Goal: Task Accomplishment & Management: Manage account settings

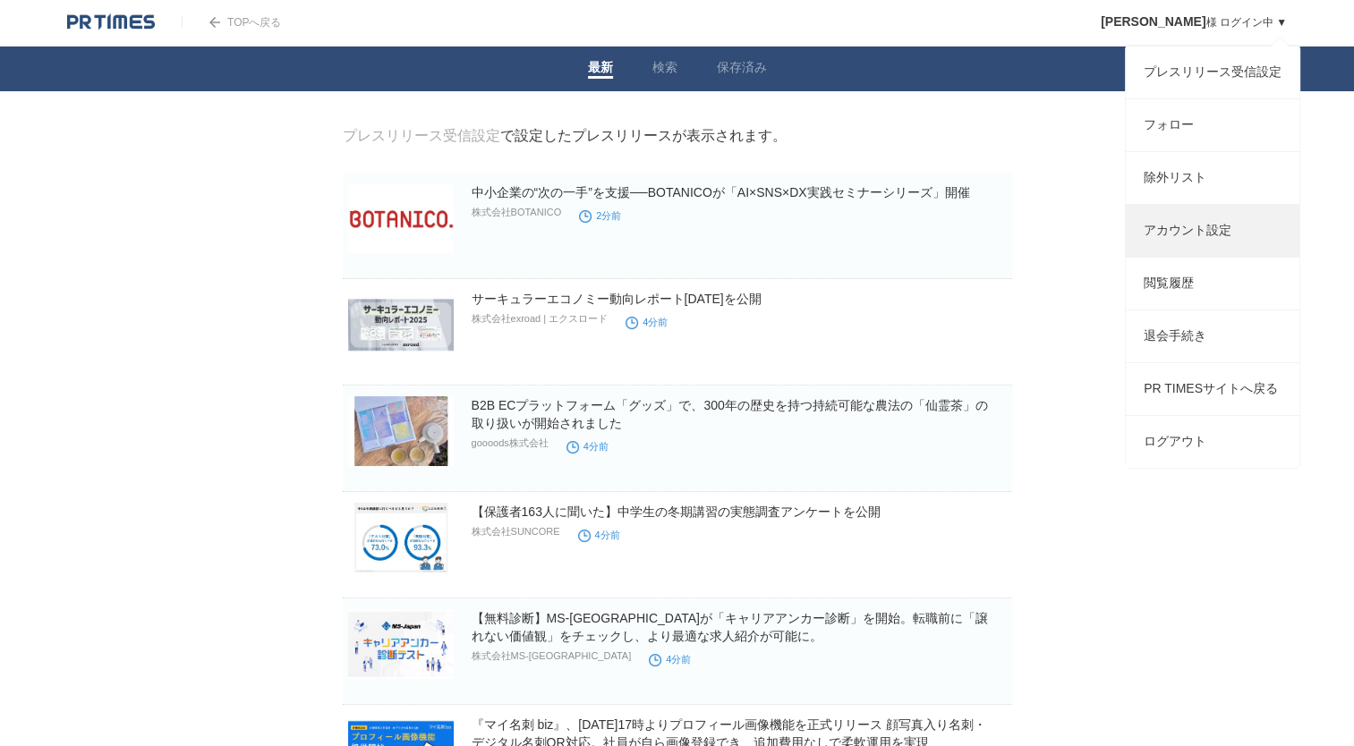
click at [1224, 255] on link "アカウント設定" at bounding box center [1213, 231] width 174 height 52
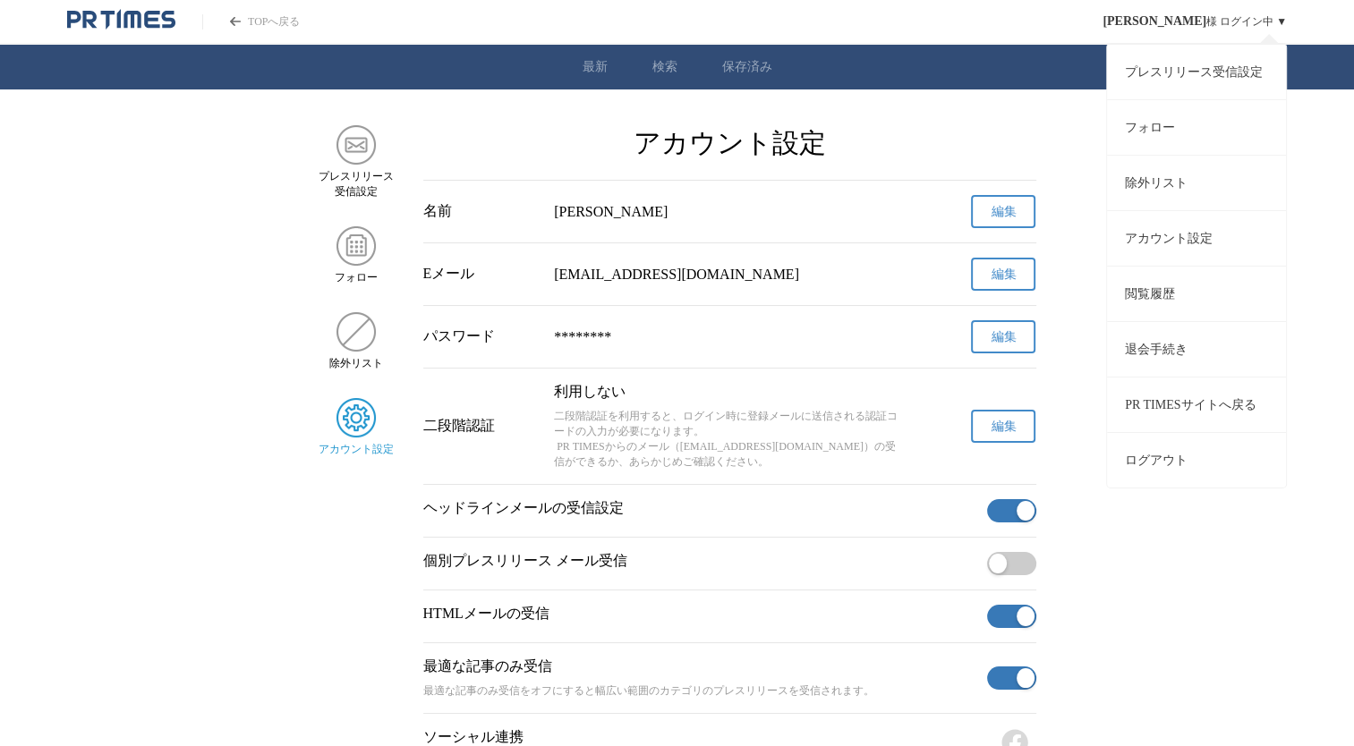
click at [1223, 81] on link "プレスリリース受信設定" at bounding box center [1196, 71] width 179 height 55
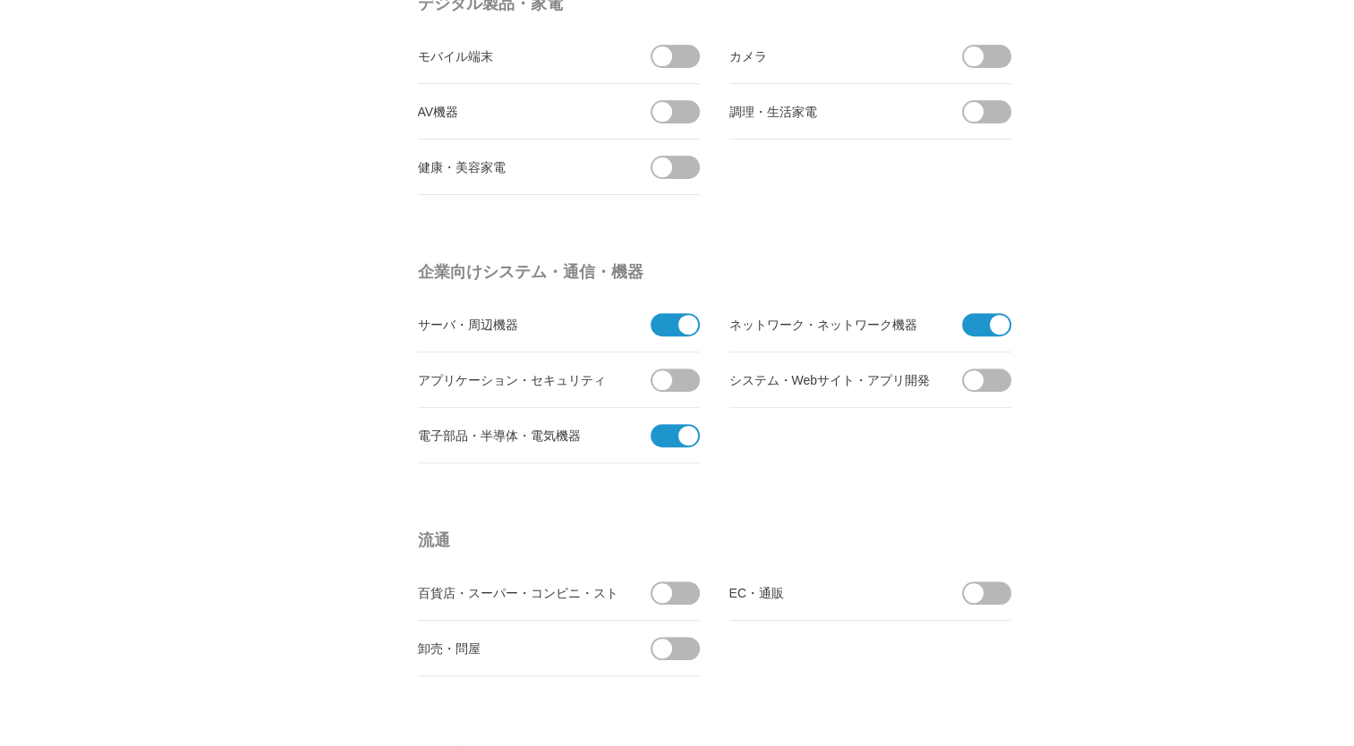
scroll to position [716, 0]
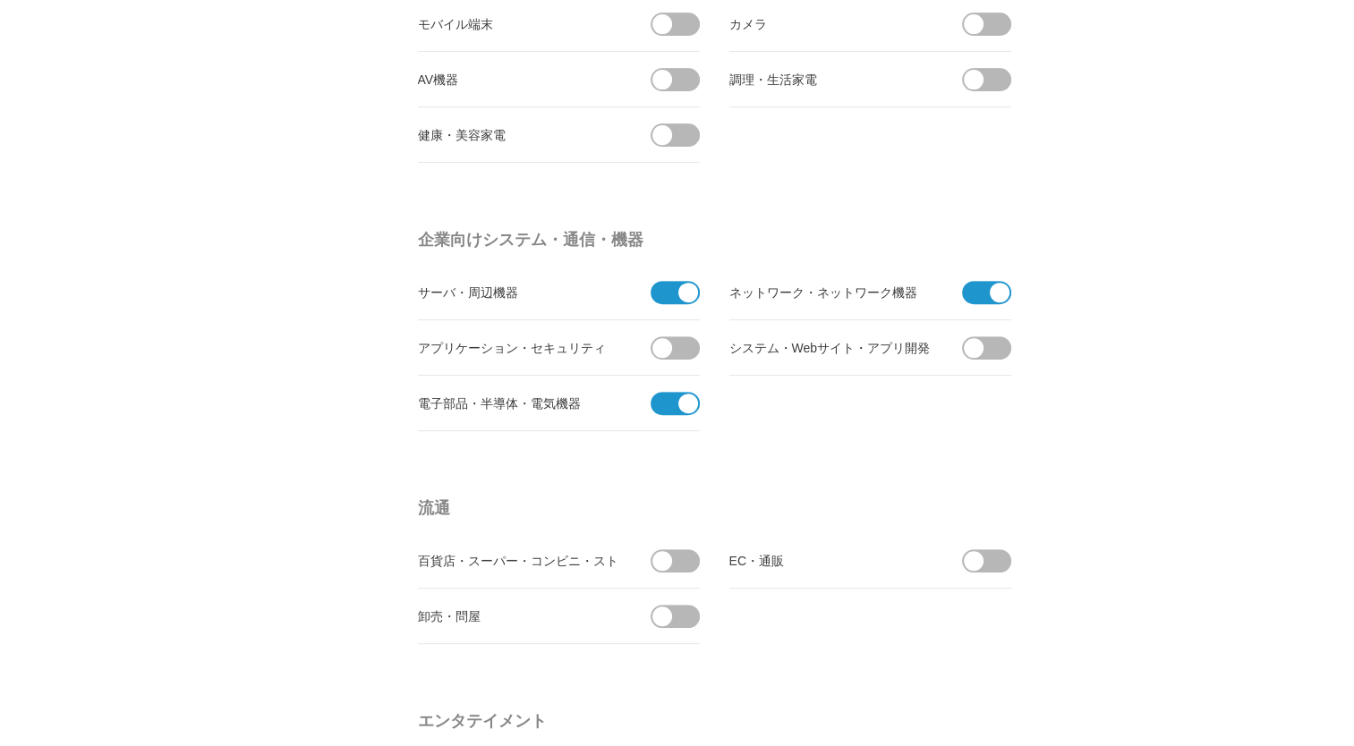
click at [662, 293] on span at bounding box center [670, 292] width 38 height 23
click at [0, 0] on input "checkbox" at bounding box center [0, 0] width 0 height 0
click at [998, 293] on span at bounding box center [1000, 293] width 20 height 20
click at [0, 0] on input "checkbox" at bounding box center [0, 0] width 0 height 0
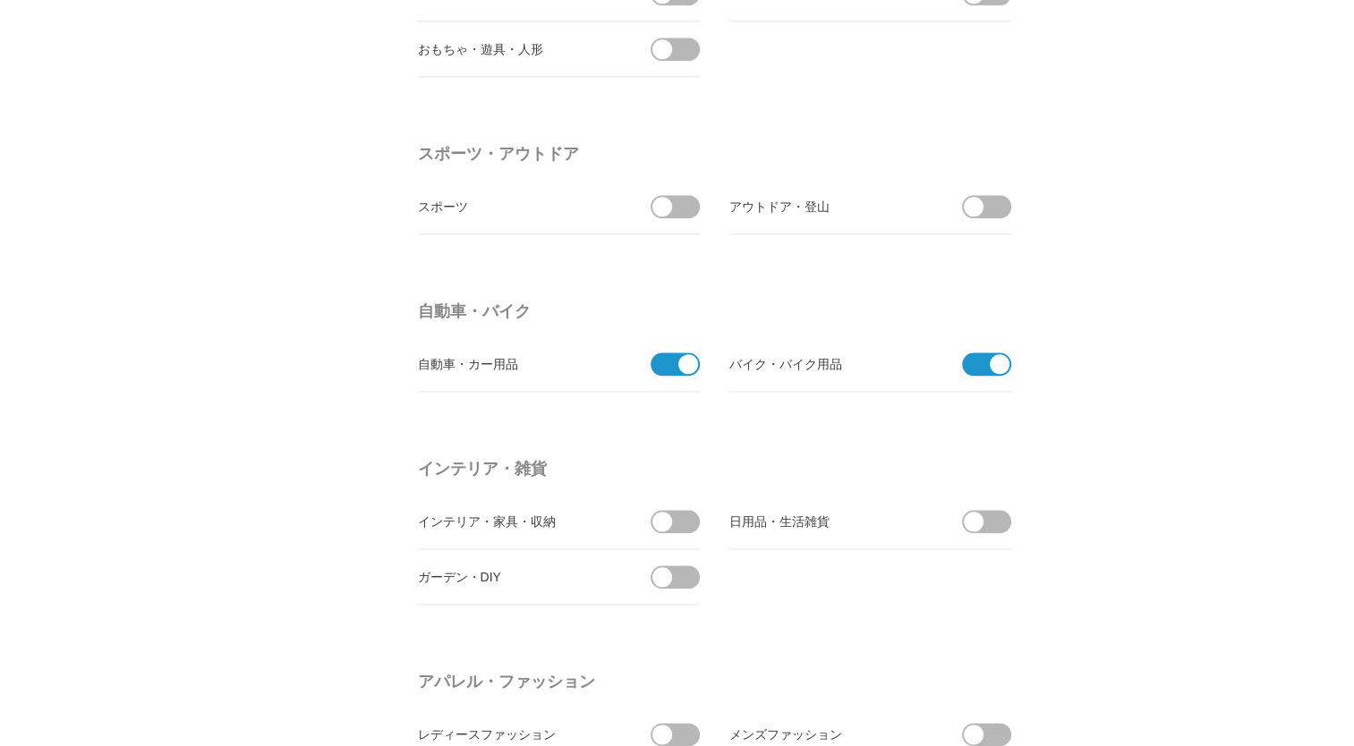
scroll to position [2058, 0]
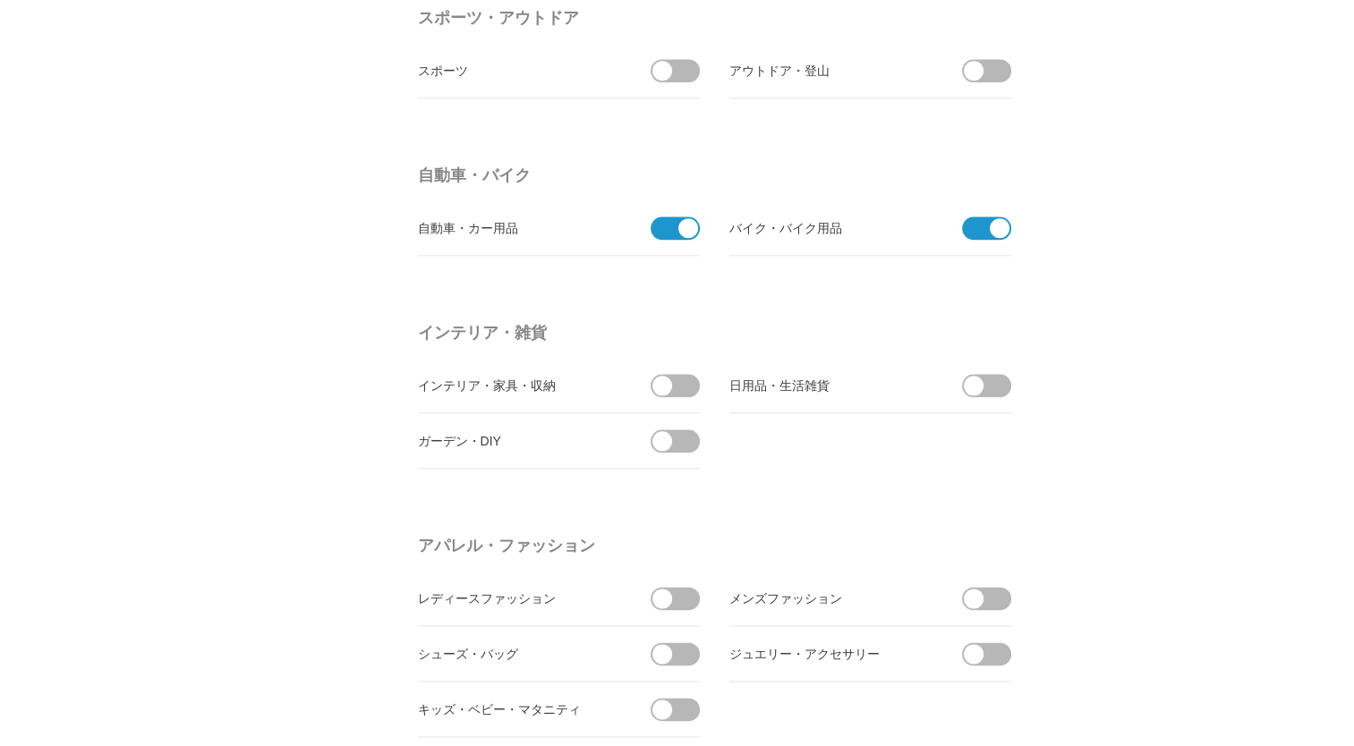
click at [660, 226] on span at bounding box center [670, 228] width 38 height 23
click at [0, 0] on input "checkbox" at bounding box center [0, 0] width 0 height 0
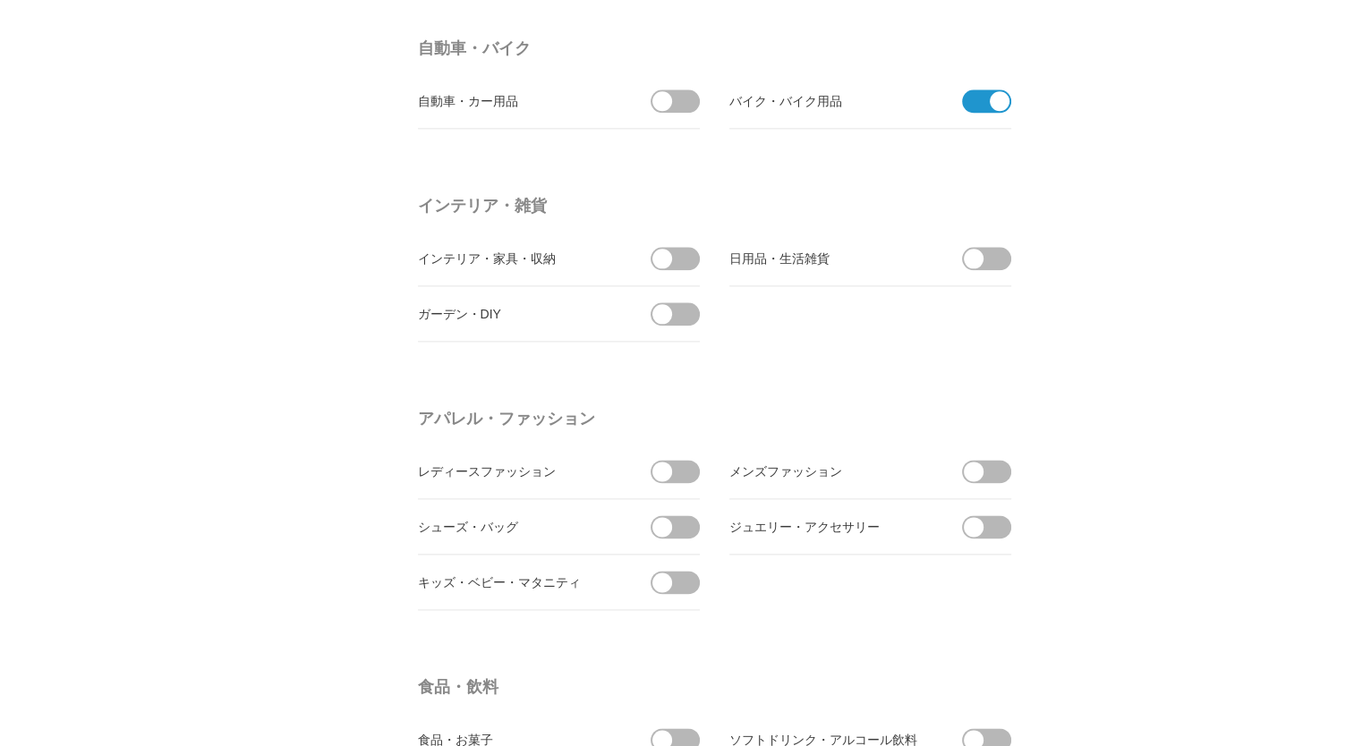
scroll to position [2147, 0]
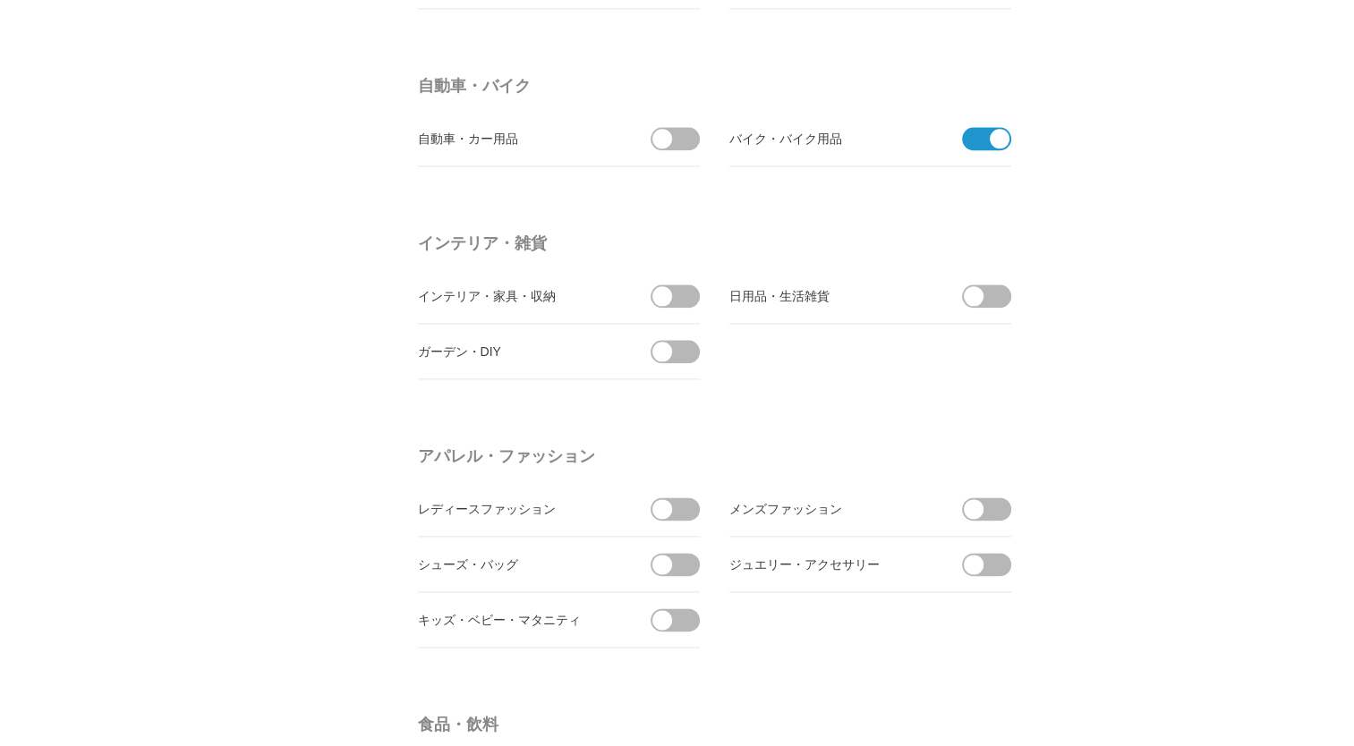
click at [688, 139] on span at bounding box center [681, 138] width 38 height 23
click at [0, 0] on input "受信する" at bounding box center [0, 0] width 0 height 0
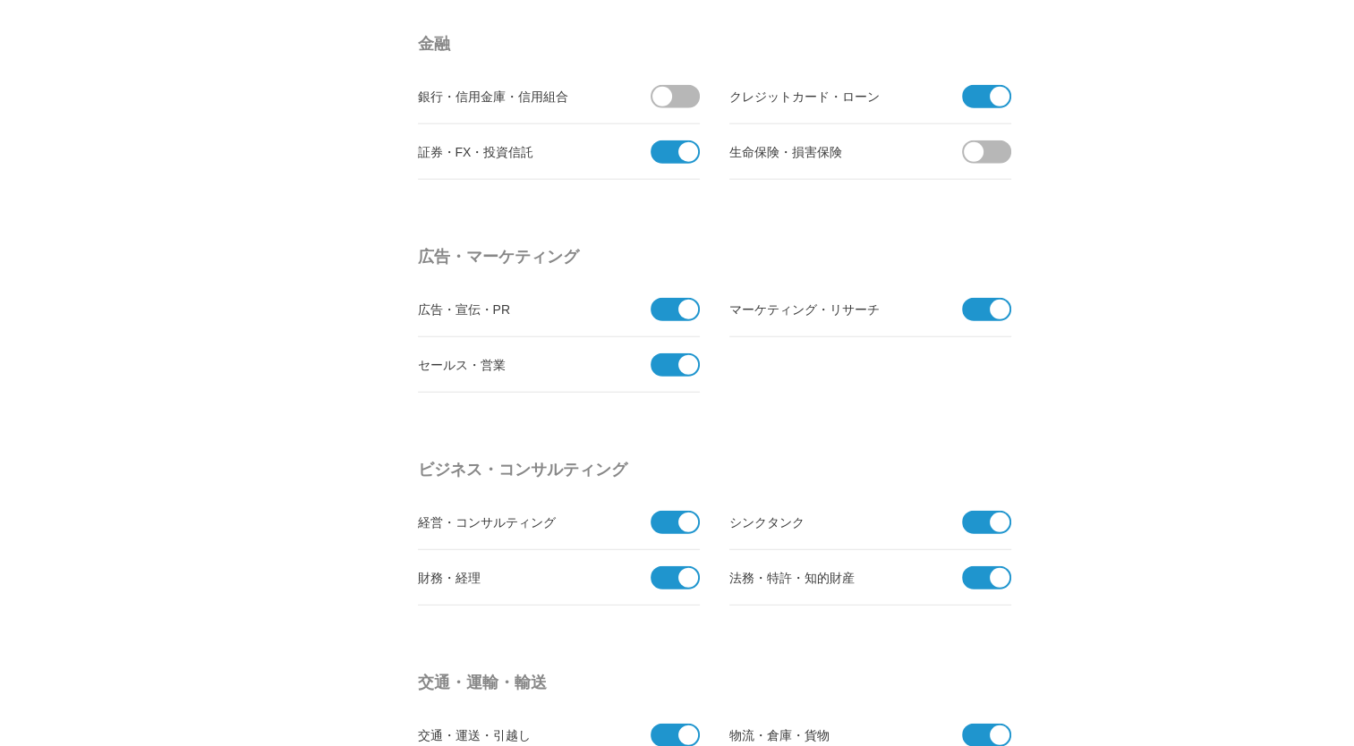
scroll to position [4563, 0]
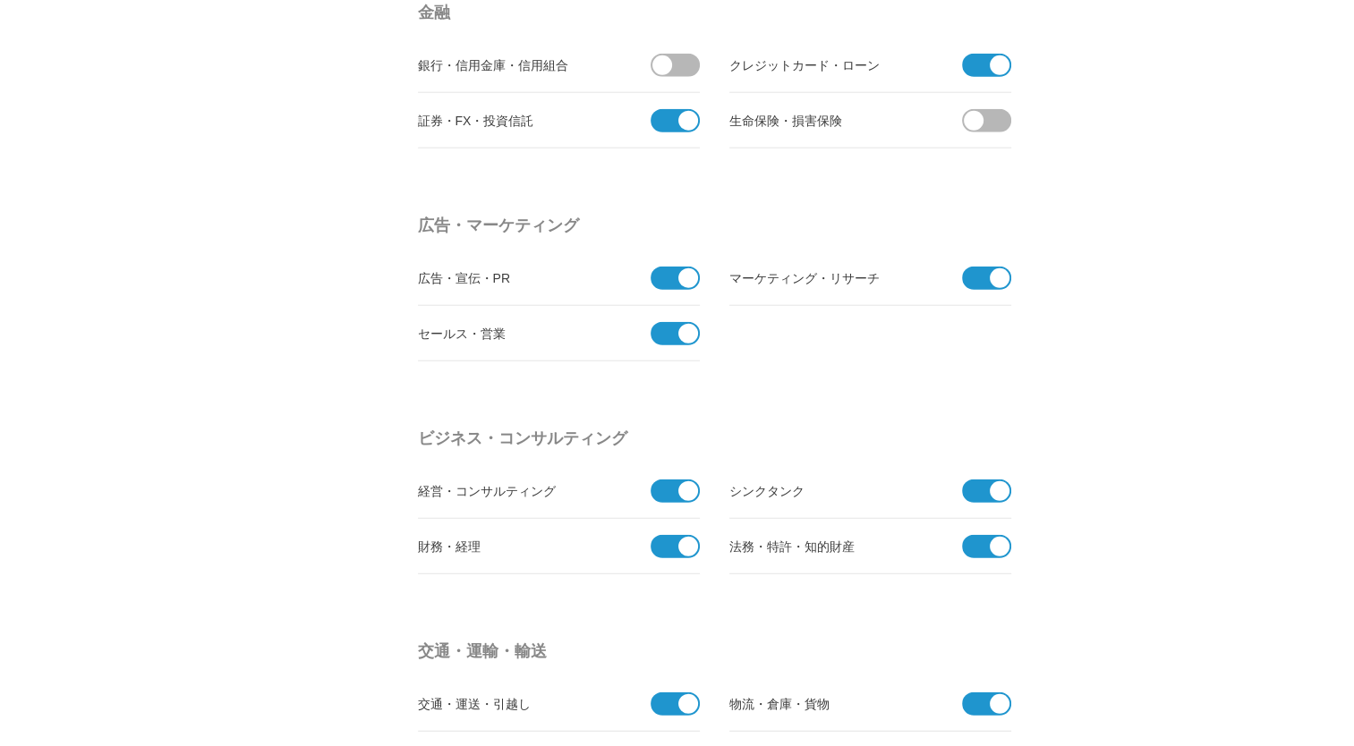
click at [684, 268] on span at bounding box center [688, 278] width 20 height 20
click at [0, 0] on input "checkbox" at bounding box center [0, 0] width 0 height 0
click at [673, 329] on span at bounding box center [670, 333] width 38 height 23
click at [0, 0] on input "checkbox" at bounding box center [0, 0] width 0 height 0
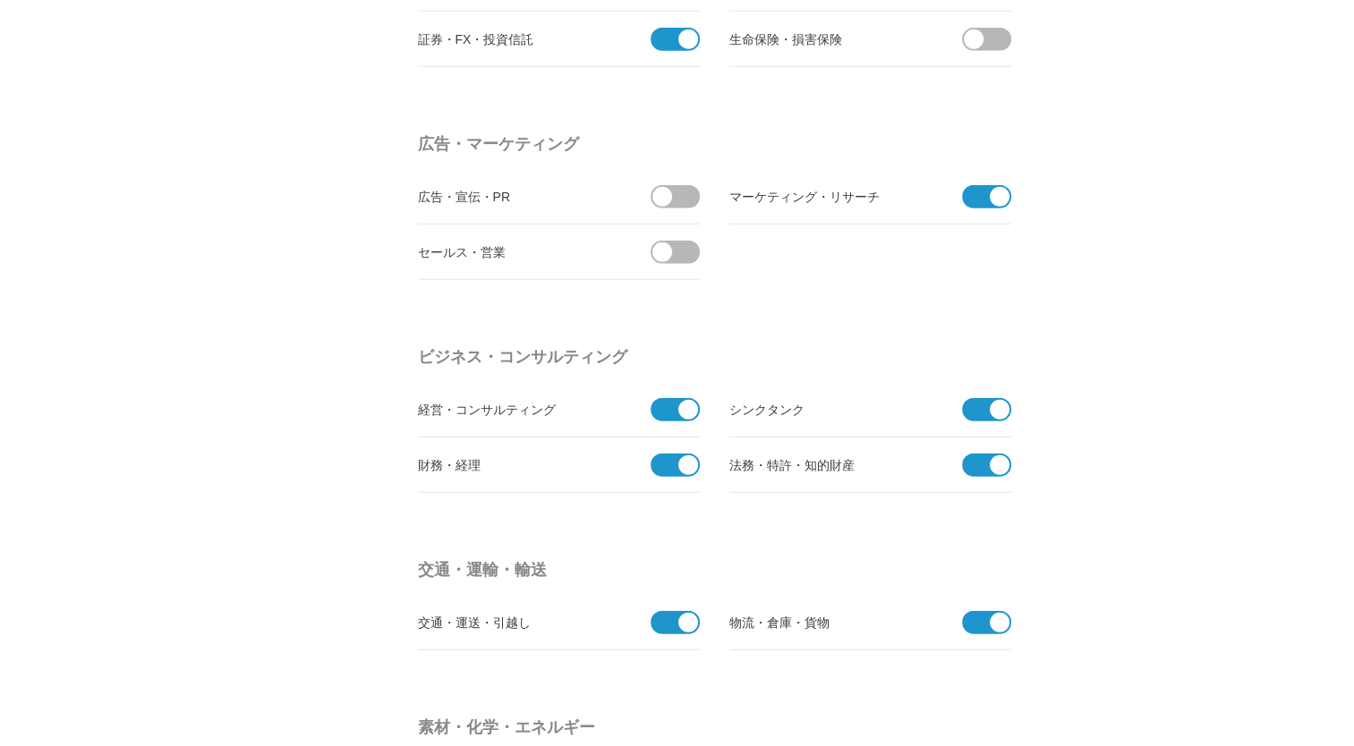
drag, startPoint x: 784, startPoint y: 367, endPoint x: 778, endPoint y: 423, distance: 56.7
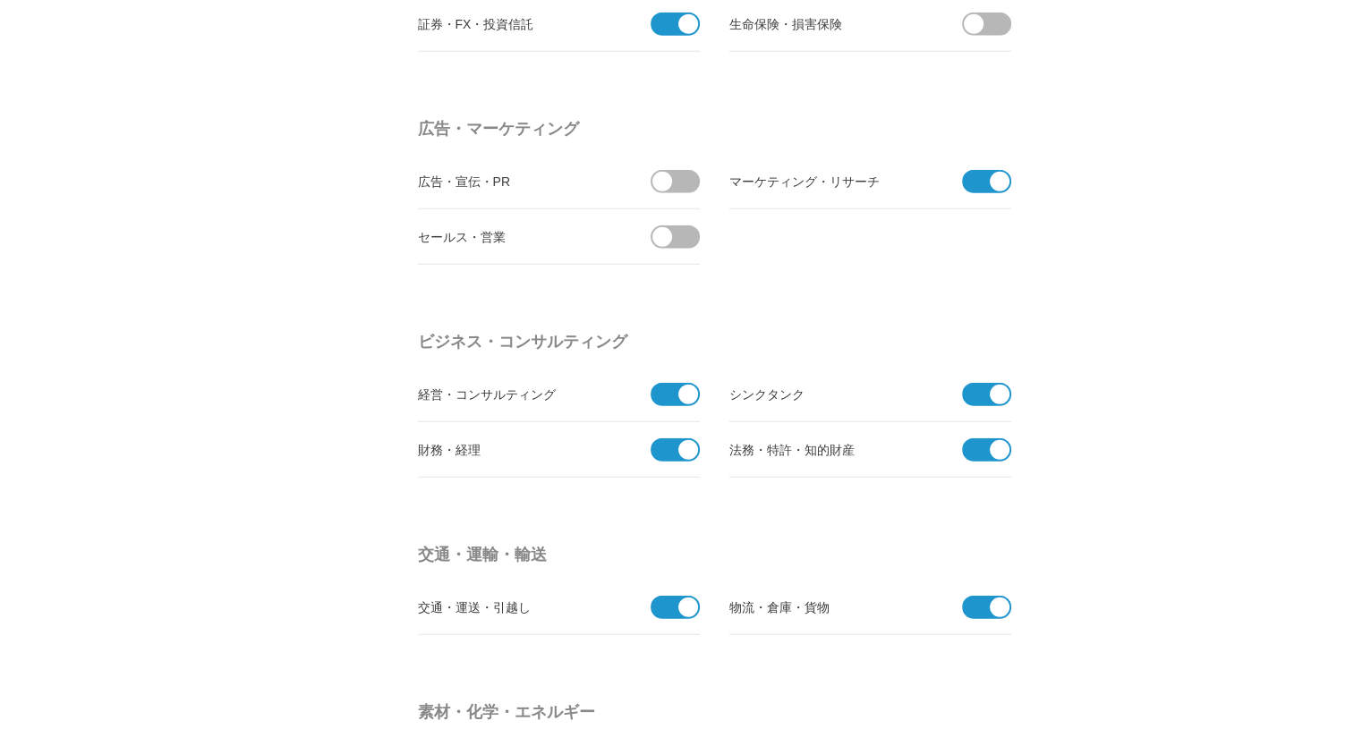
drag, startPoint x: 788, startPoint y: 281, endPoint x: 779, endPoint y: 342, distance: 61.5
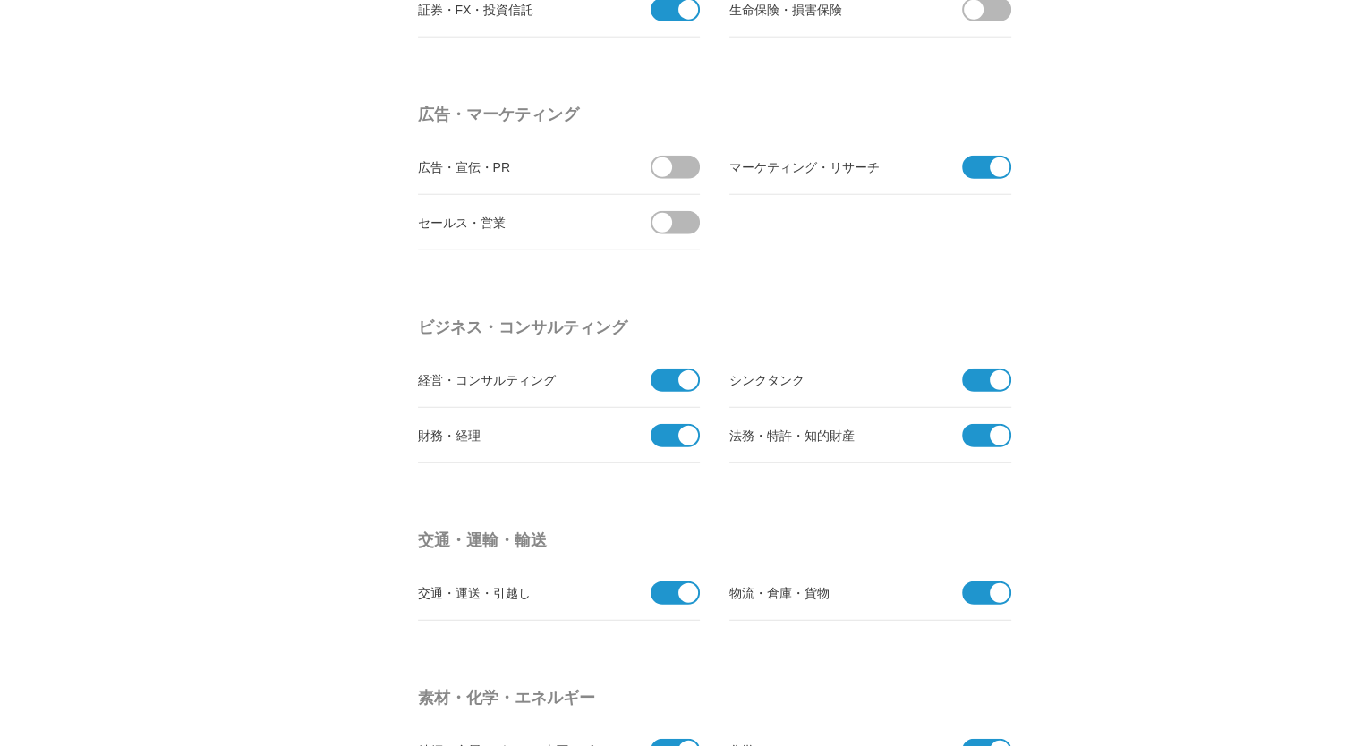
click at [685, 372] on span at bounding box center [688, 380] width 20 height 20
click at [0, 0] on input "checkbox" at bounding box center [0, 0] width 0 height 0
click at [681, 408] on li "財務・経理" at bounding box center [559, 435] width 282 height 55
click at [683, 426] on span at bounding box center [688, 436] width 20 height 20
click at [0, 0] on input "checkbox" at bounding box center [0, 0] width 0 height 0
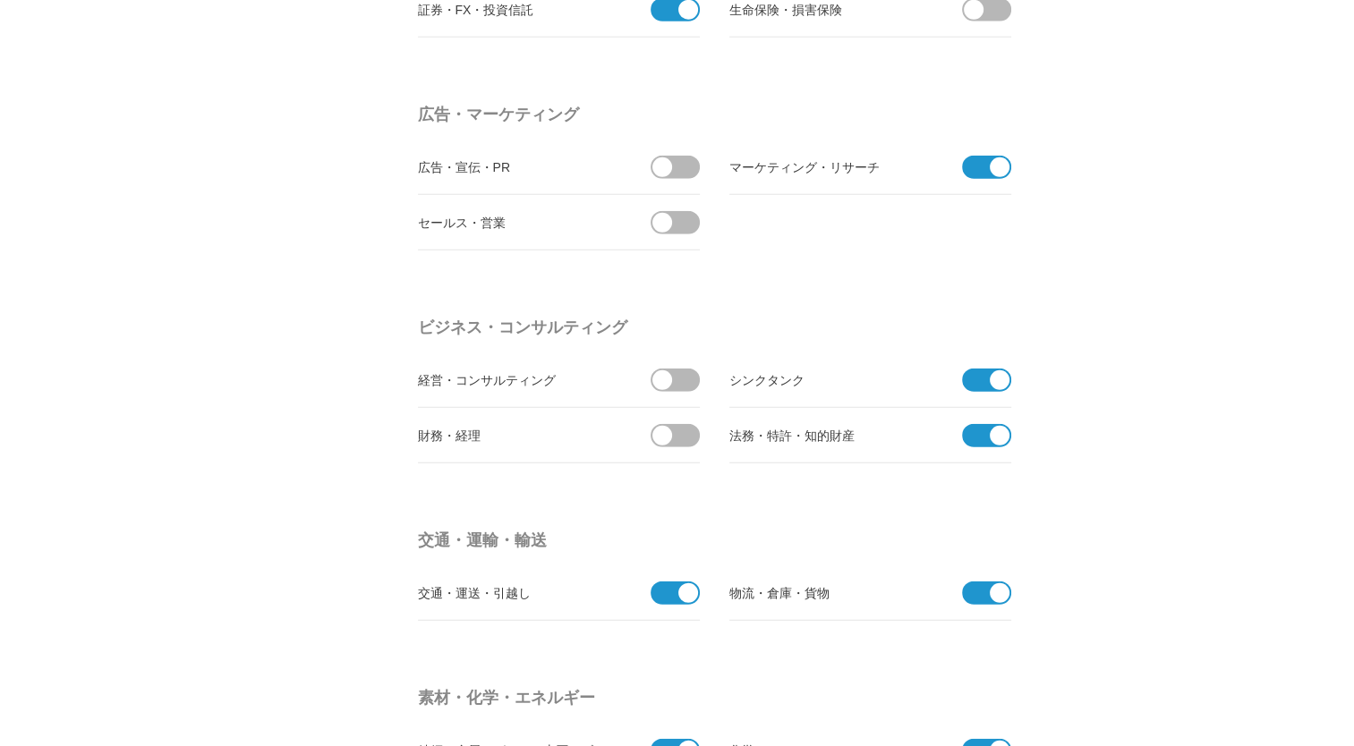
click at [991, 392] on span at bounding box center [981, 403] width 38 height 23
click at [0, 0] on input "checkbox" at bounding box center [0, 0] width 0 height 0
click at [990, 429] on span at bounding box center [1000, 436] width 20 height 20
click at [0, 0] on input "checkbox" at bounding box center [0, 0] width 0 height 0
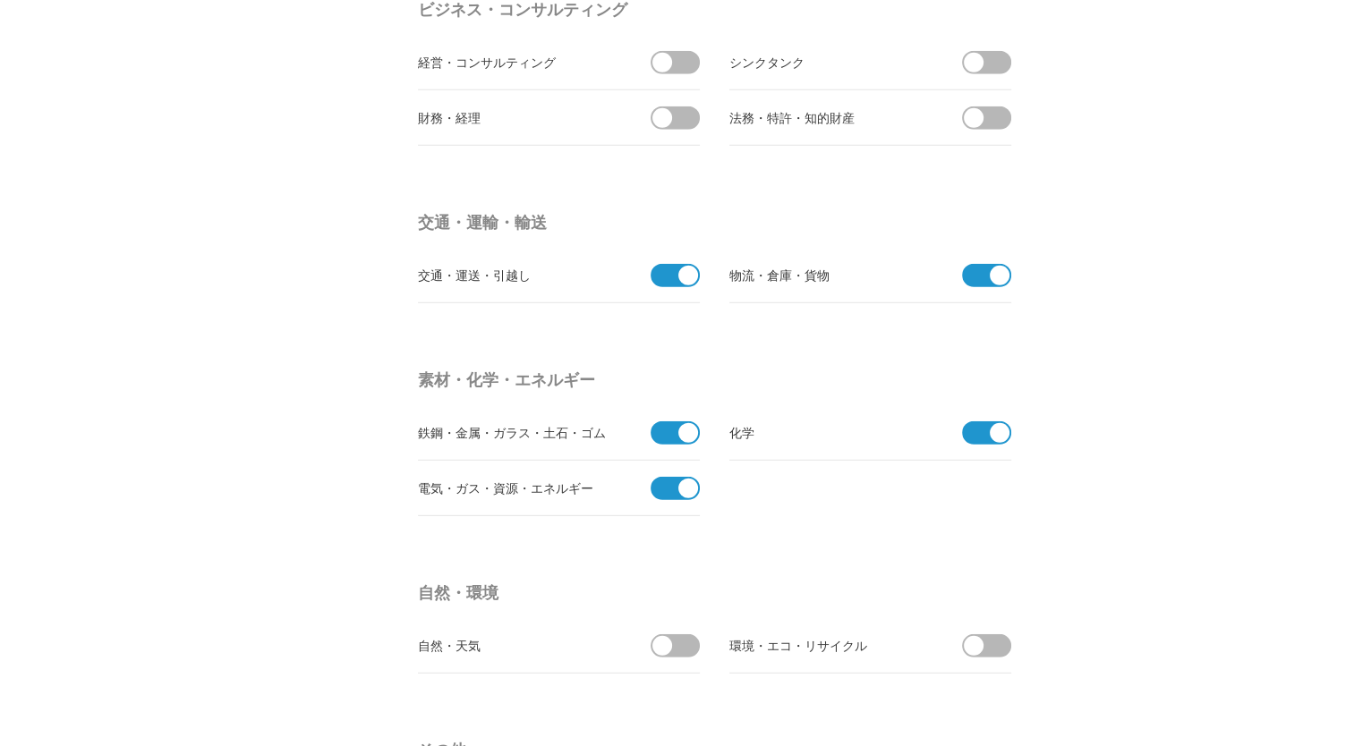
scroll to position [5032, 0]
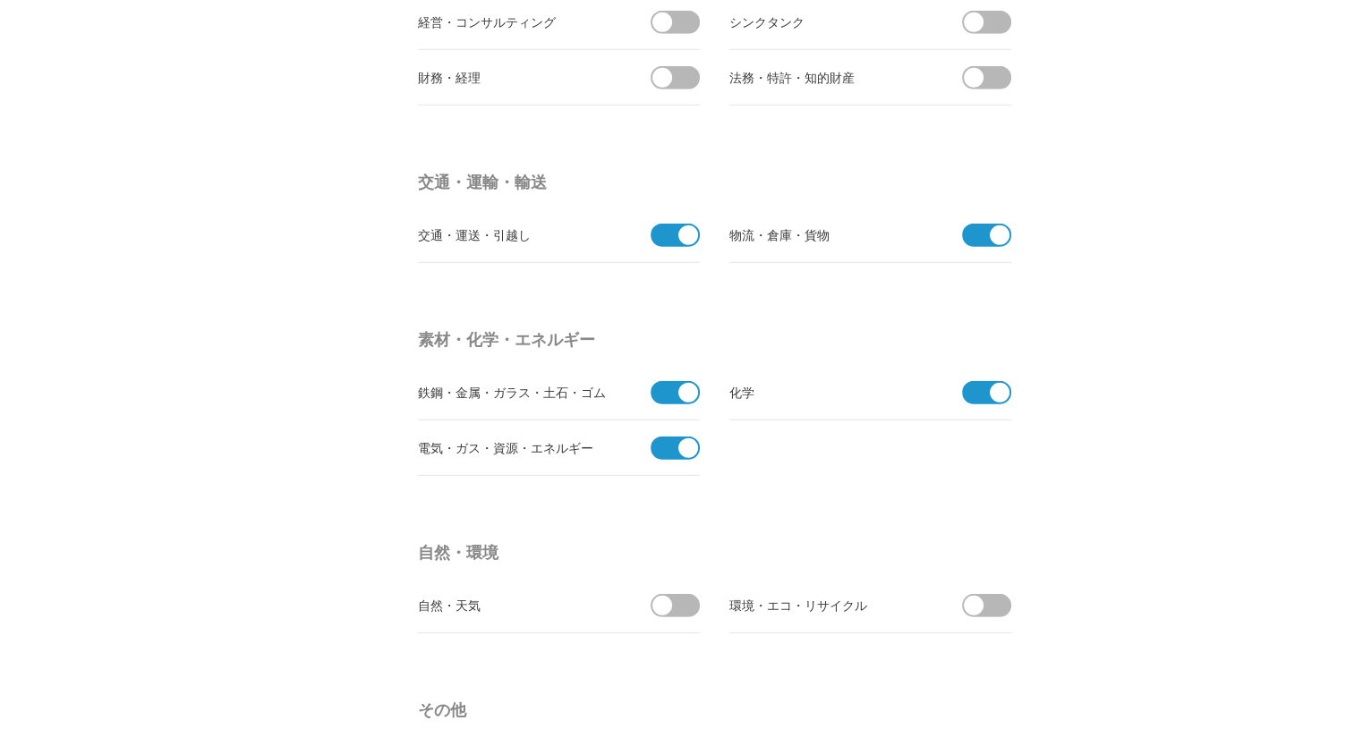
click at [683, 234] on span at bounding box center [688, 235] width 20 height 20
click at [0, 0] on input "checkbox" at bounding box center [0, 0] width 0 height 0
click at [1004, 227] on span at bounding box center [1000, 235] width 20 height 20
click at [0, 0] on input "checkbox" at bounding box center [0, 0] width 0 height 0
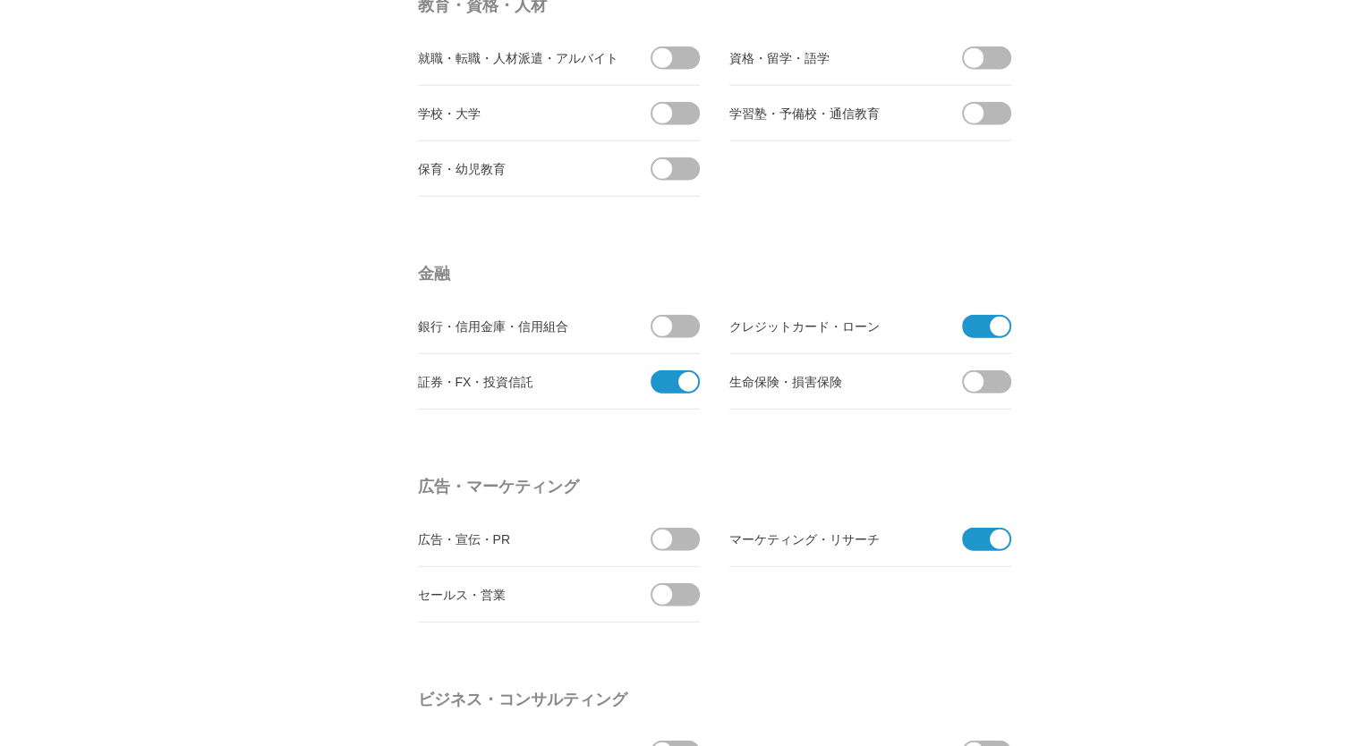
scroll to position [4495, 0]
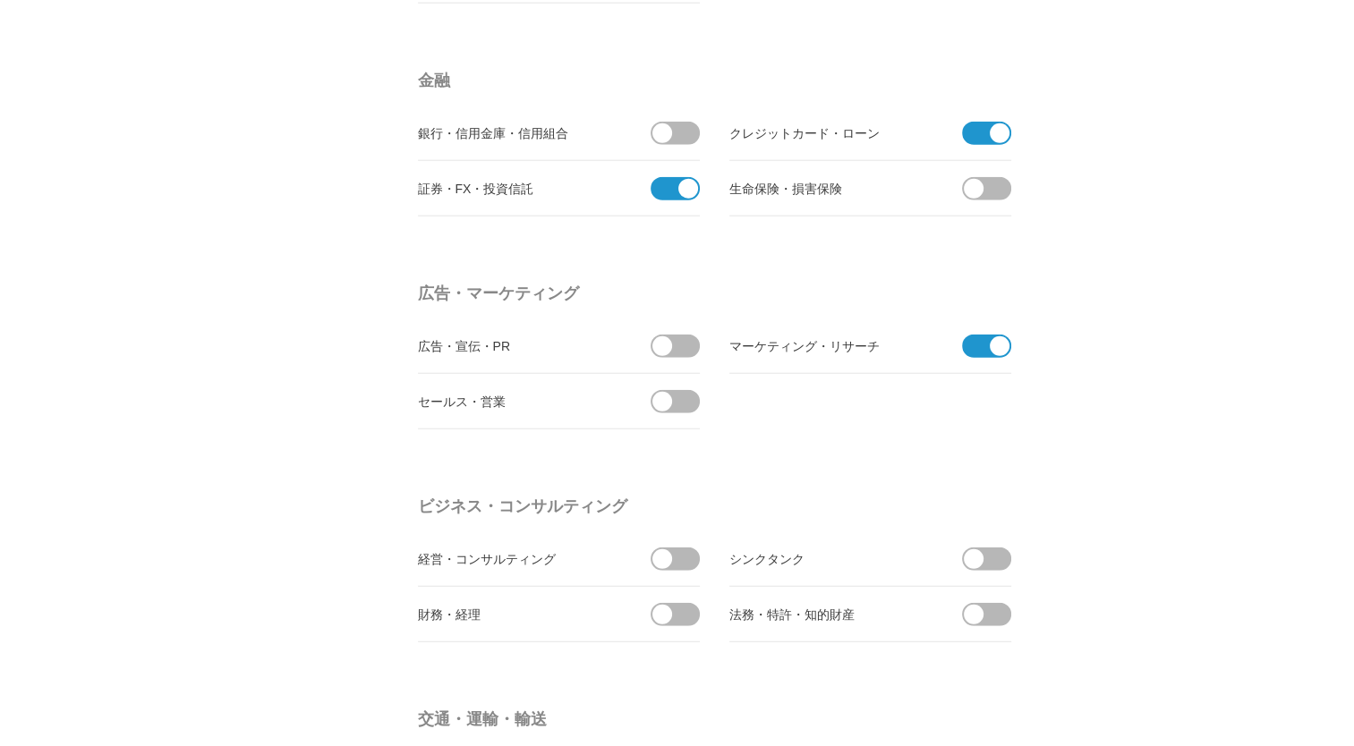
click at [685, 396] on span at bounding box center [681, 401] width 38 height 23
click at [0, 0] on input "受信する" at bounding box center [0, 0] width 0 height 0
click at [687, 335] on span at bounding box center [681, 346] width 38 height 23
click at [0, 0] on input "受信する" at bounding box center [0, 0] width 0 height 0
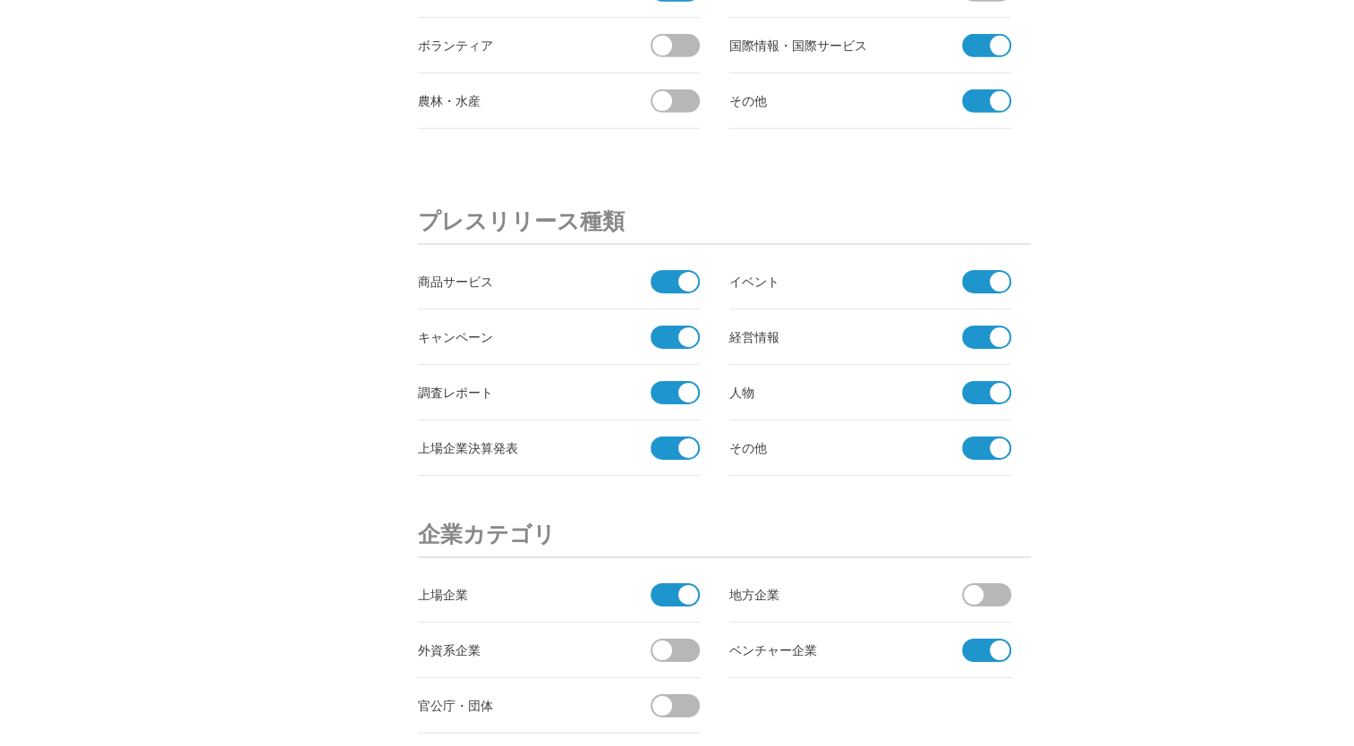
scroll to position [5838, 0]
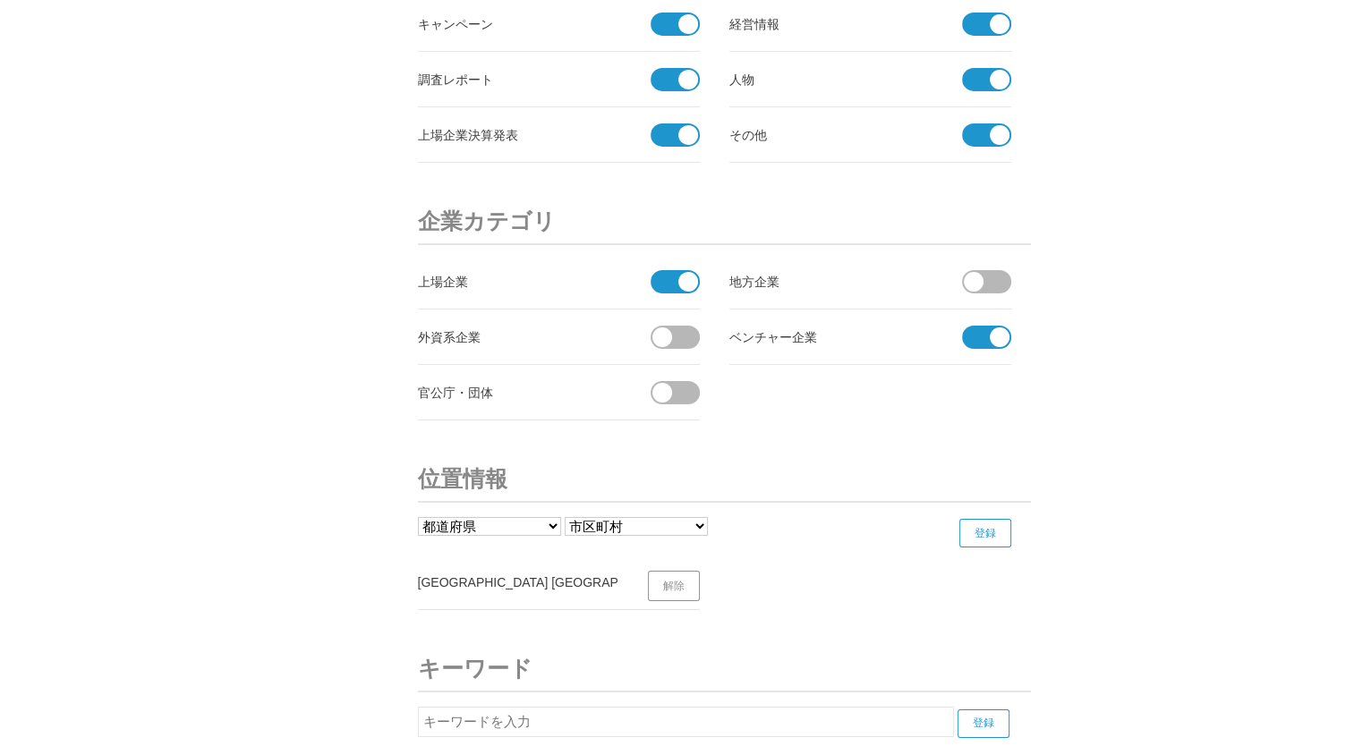
drag, startPoint x: 1186, startPoint y: 256, endPoint x: 1175, endPoint y: 302, distance: 47.1
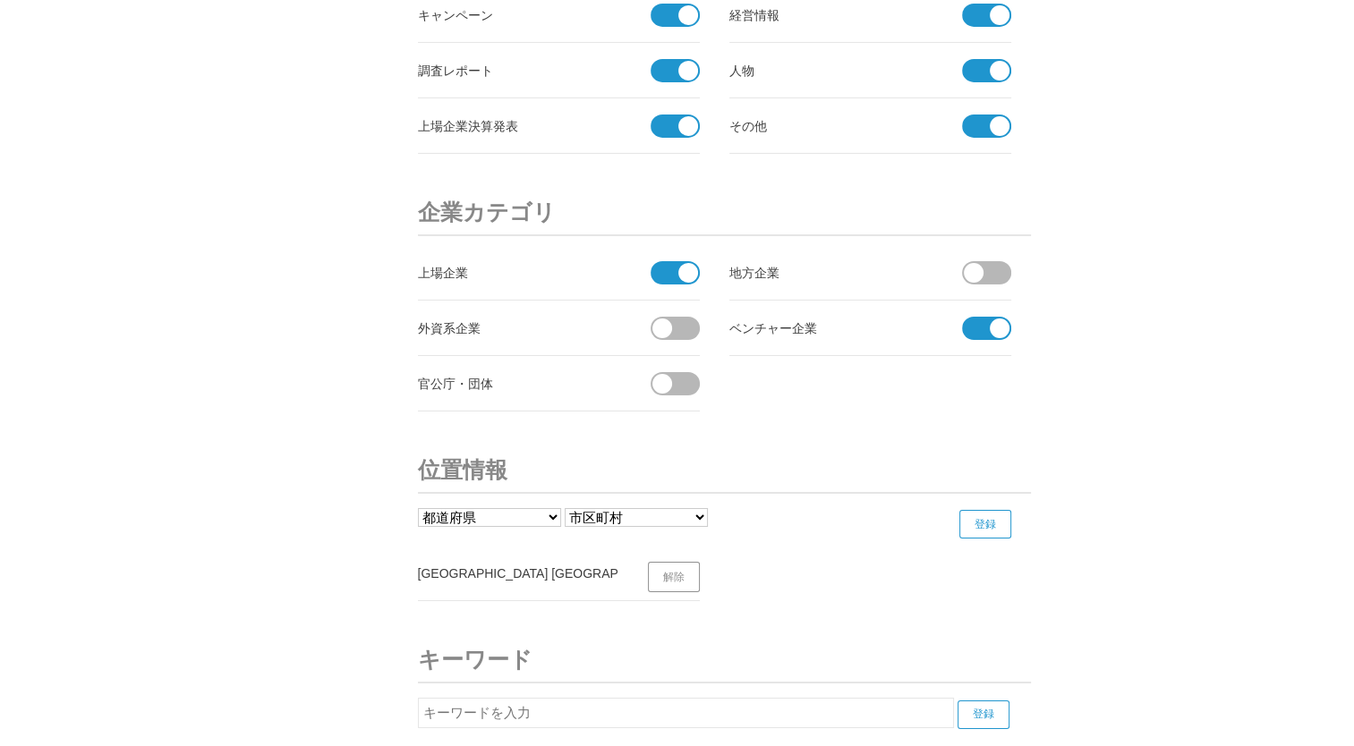
click at [683, 317] on span at bounding box center [681, 328] width 38 height 23
click at [0, 0] on input "checkbox" at bounding box center [0, 0] width 0 height 0
click at [1003, 264] on span at bounding box center [993, 272] width 38 height 23
click at [0, 0] on input "checkbox" at bounding box center [0, 0] width 0 height 0
click at [698, 372] on span at bounding box center [681, 383] width 38 height 23
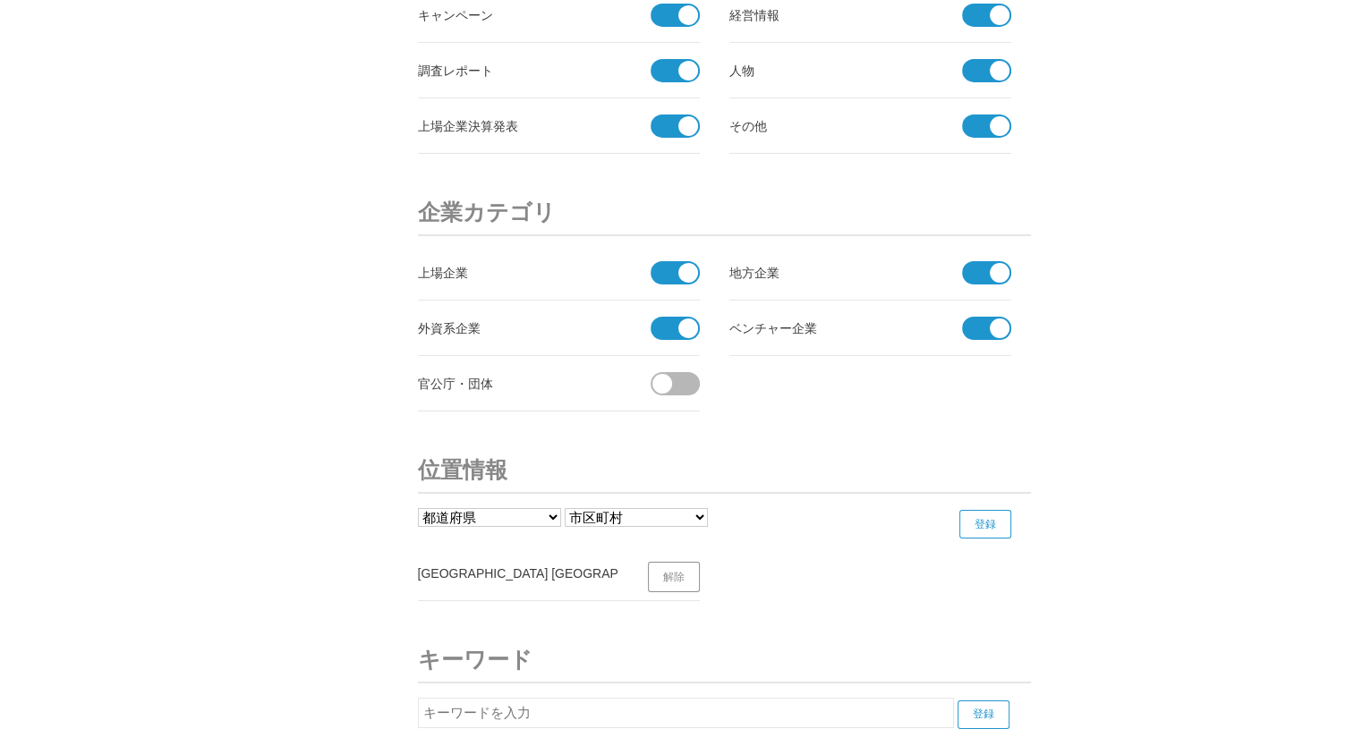
click at [0, 0] on input "checkbox" at bounding box center [0, 0] width 0 height 0
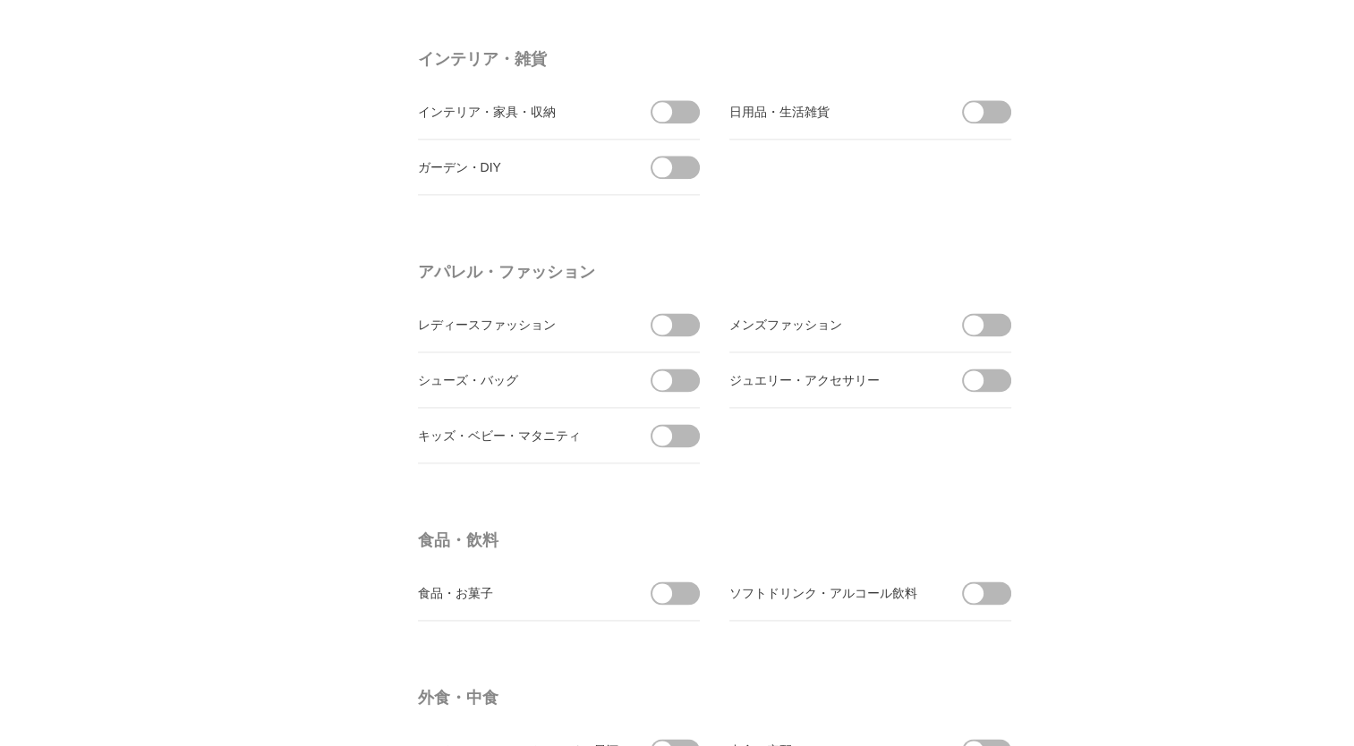
scroll to position [0, 0]
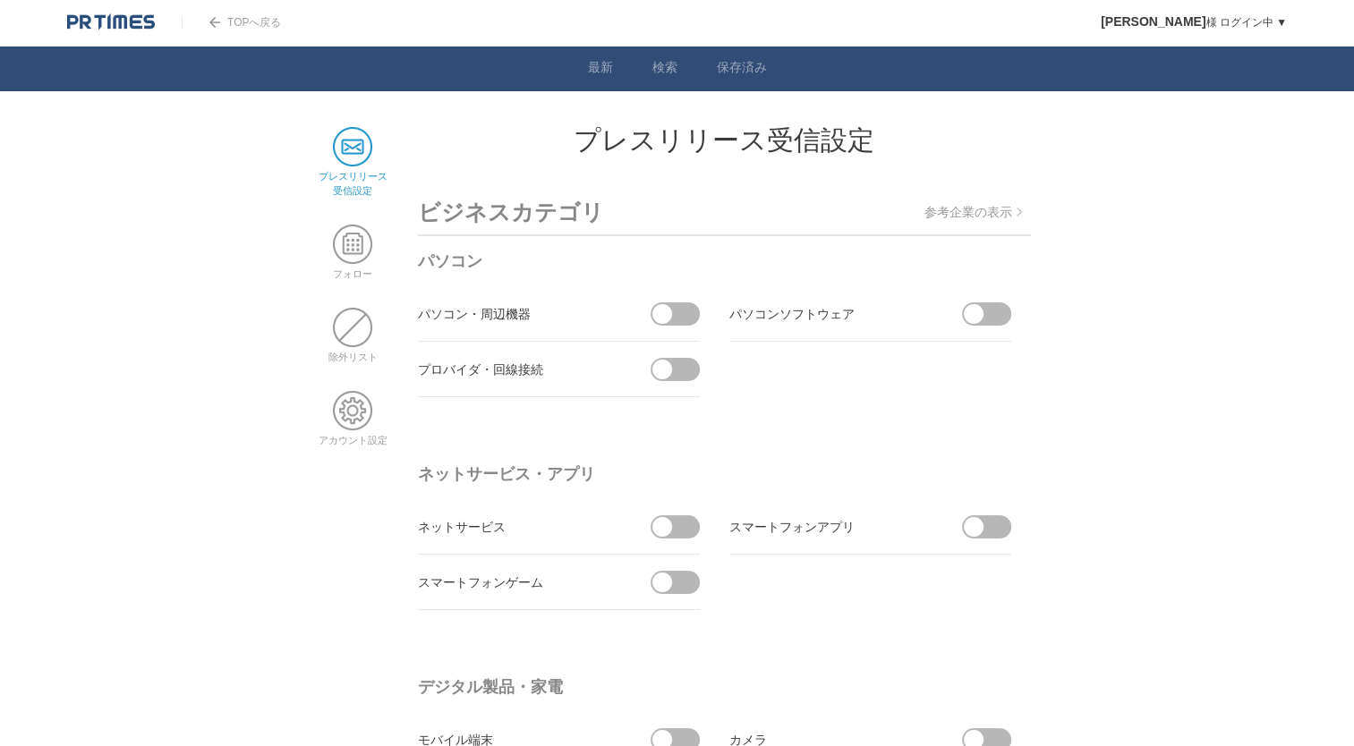
drag, startPoint x: 866, startPoint y: 383, endPoint x: 851, endPoint y: -12, distance: 394.9
click at [358, 236] on span at bounding box center [352, 244] width 39 height 39
